Goal: Task Accomplishment & Management: Complete application form

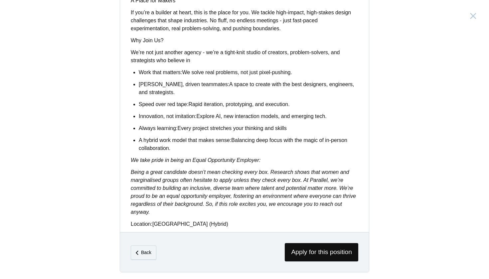
scroll to position [512, 0]
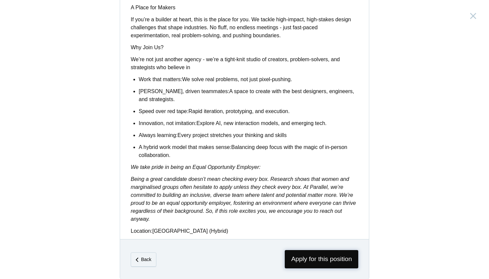
click at [309, 259] on span "Apply for this position" at bounding box center [322, 259] width 74 height 18
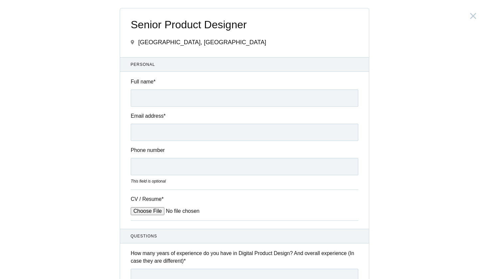
scroll to position [6, 0]
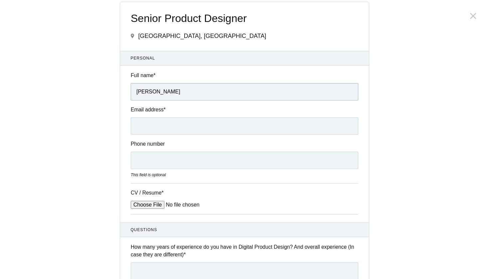
type input "[PERSON_NAME]"
type input "[EMAIL_ADDRESS][DOMAIN_NAME]"
type input "7996759490"
click at [150, 204] on input "CV / Resume *" at bounding box center [181, 205] width 101 height 8
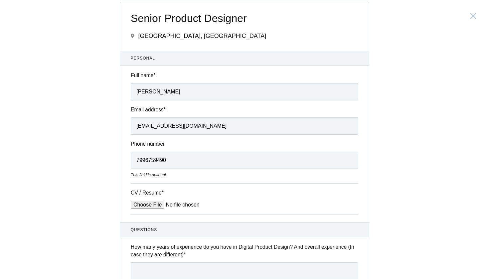
type input "C:\fakepath\UX DESIGN_Saloni.pdf"
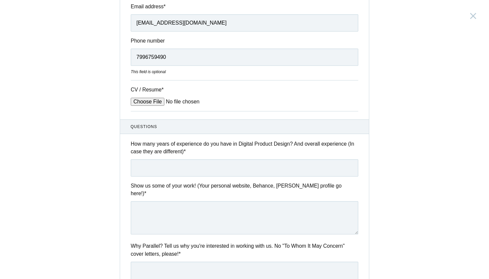
scroll to position [115, 0]
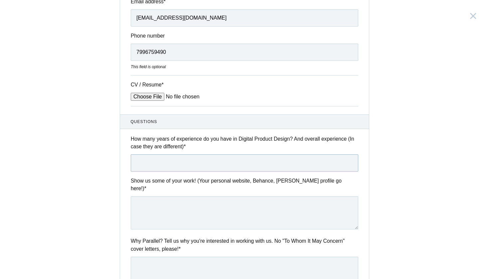
click at [219, 158] on input "text" at bounding box center [245, 162] width 228 height 17
type input "5"
type input "4+ years"
click at [211, 207] on textarea at bounding box center [245, 212] width 228 height 33
paste textarea "[URL][DOMAIN_NAME]"
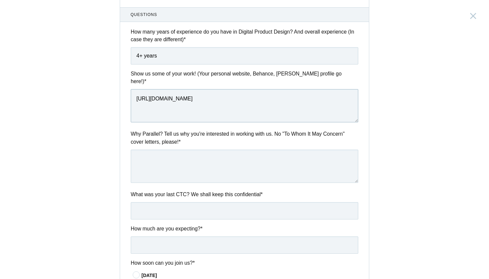
scroll to position [271, 0]
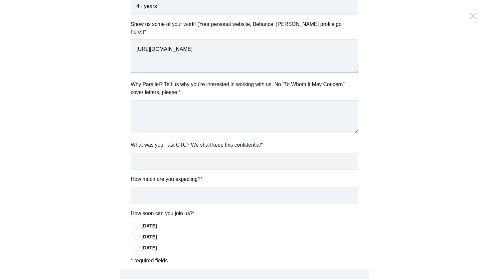
type textarea "[URL][DOMAIN_NAME]"
click at [216, 105] on textarea at bounding box center [245, 116] width 228 height 33
type input "2400000"
click at [176, 187] on input "text" at bounding box center [245, 195] width 228 height 17
type input "Open to negotiation"
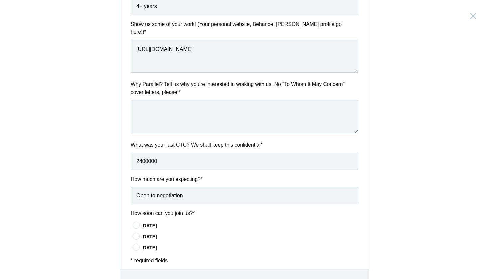
click at [144, 223] on div "[DATE]" at bounding box center [250, 226] width 217 height 7
click at [0, 0] on input"] "[DATE]" at bounding box center [0, 0] width 0 height 0
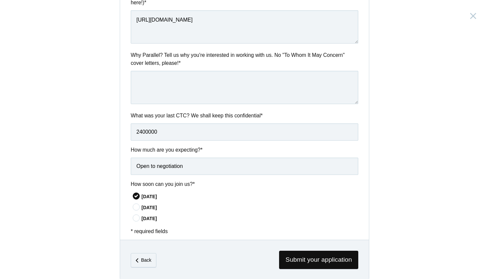
scroll to position [284, 0]
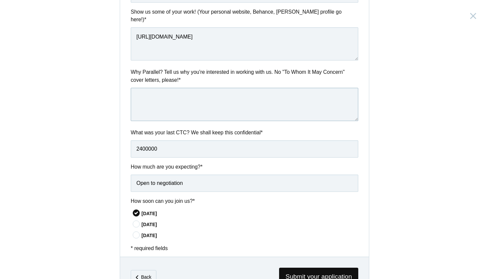
click at [202, 88] on textarea at bounding box center [245, 104] width 228 height 33
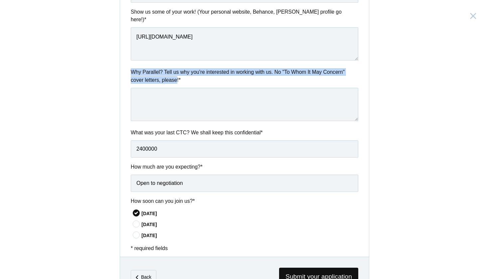
copy label "Why Parallel? Tell us why you're interested in working with us. No "To Whom It …"
drag, startPoint x: 131, startPoint y: 61, endPoint x: 179, endPoint y: 72, distance: 49.5
click at [179, 72] on label "Why Parallel? Tell us why you're interested in working with us. No "To Whom It …" at bounding box center [245, 76] width 228 height 16
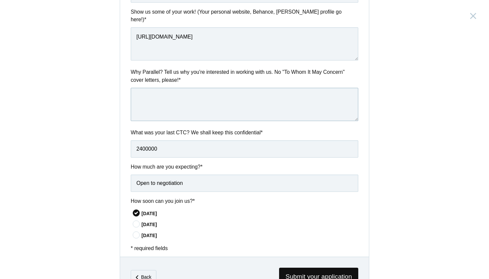
click at [195, 99] on textarea at bounding box center [245, 104] width 228 height 33
paste textarea "I’m drawn to Parallel because design clearly drives your product thinking, not …"
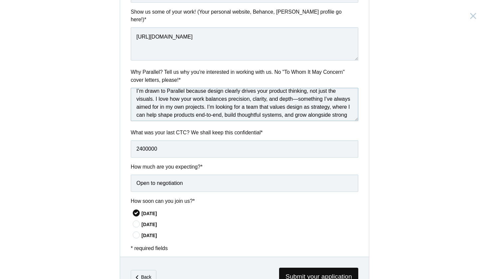
scroll to position [6, 0]
click at [300, 93] on textarea "I’m drawn to Parallel because design clearly drives your product thinking, not …" at bounding box center [245, 104] width 228 height 33
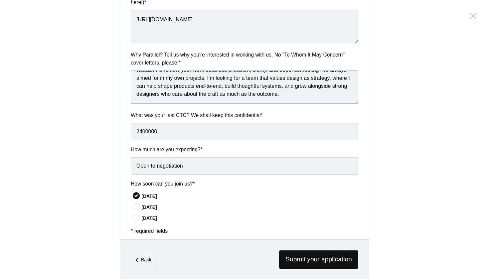
scroll to position [301, 0]
type textarea "I’m drawn to Parallel because design clearly drives your product thinking, not …"
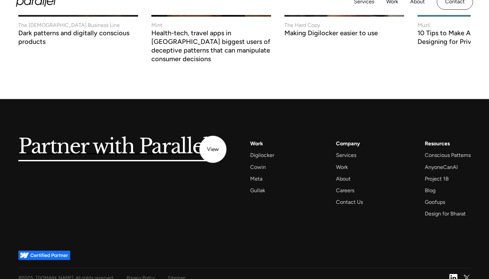
scroll to position [2570, 0]
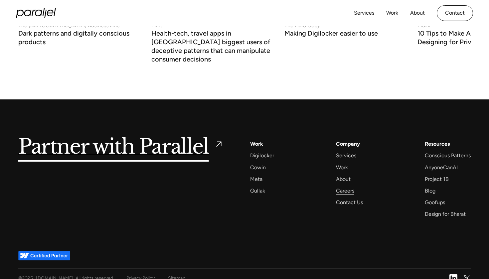
click at [337, 186] on div "Careers" at bounding box center [345, 190] width 18 height 9
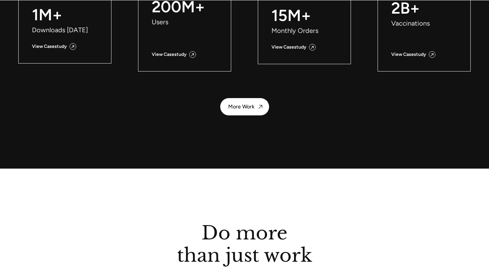
scroll to position [935, 0]
